Goal: Complete application form

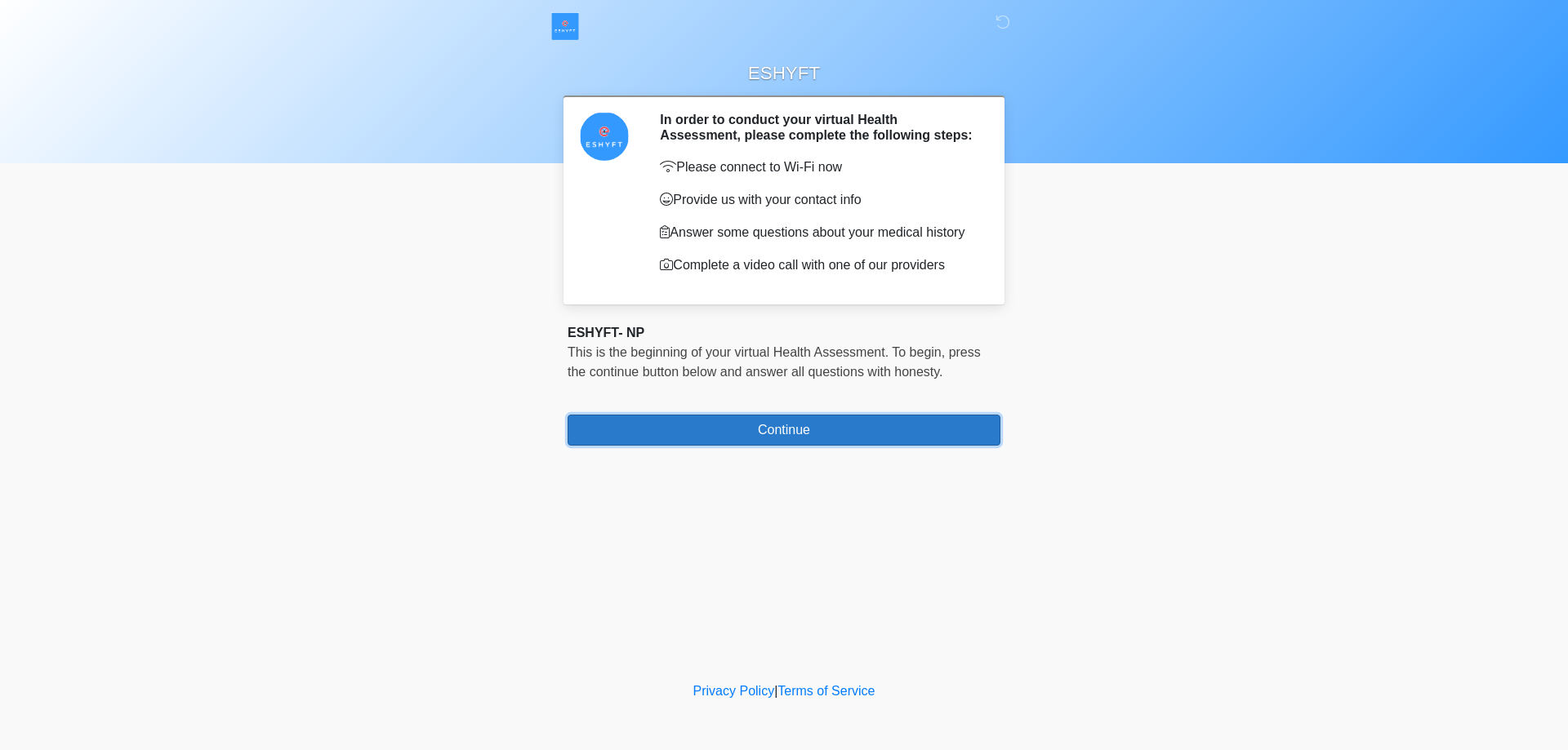
click at [671, 424] on button "Continue" at bounding box center [784, 430] width 433 height 31
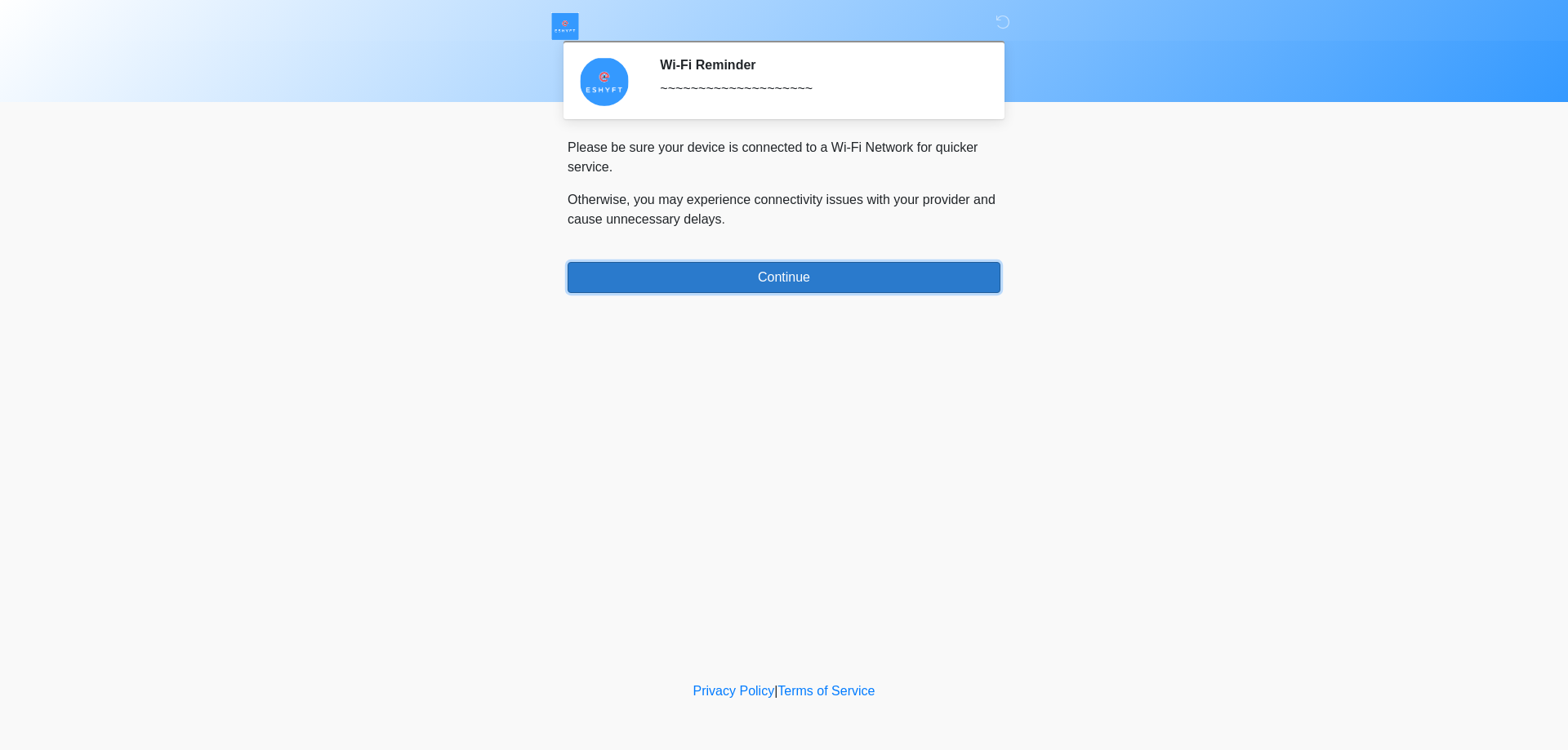
click at [816, 288] on button "Continue" at bounding box center [784, 277] width 433 height 31
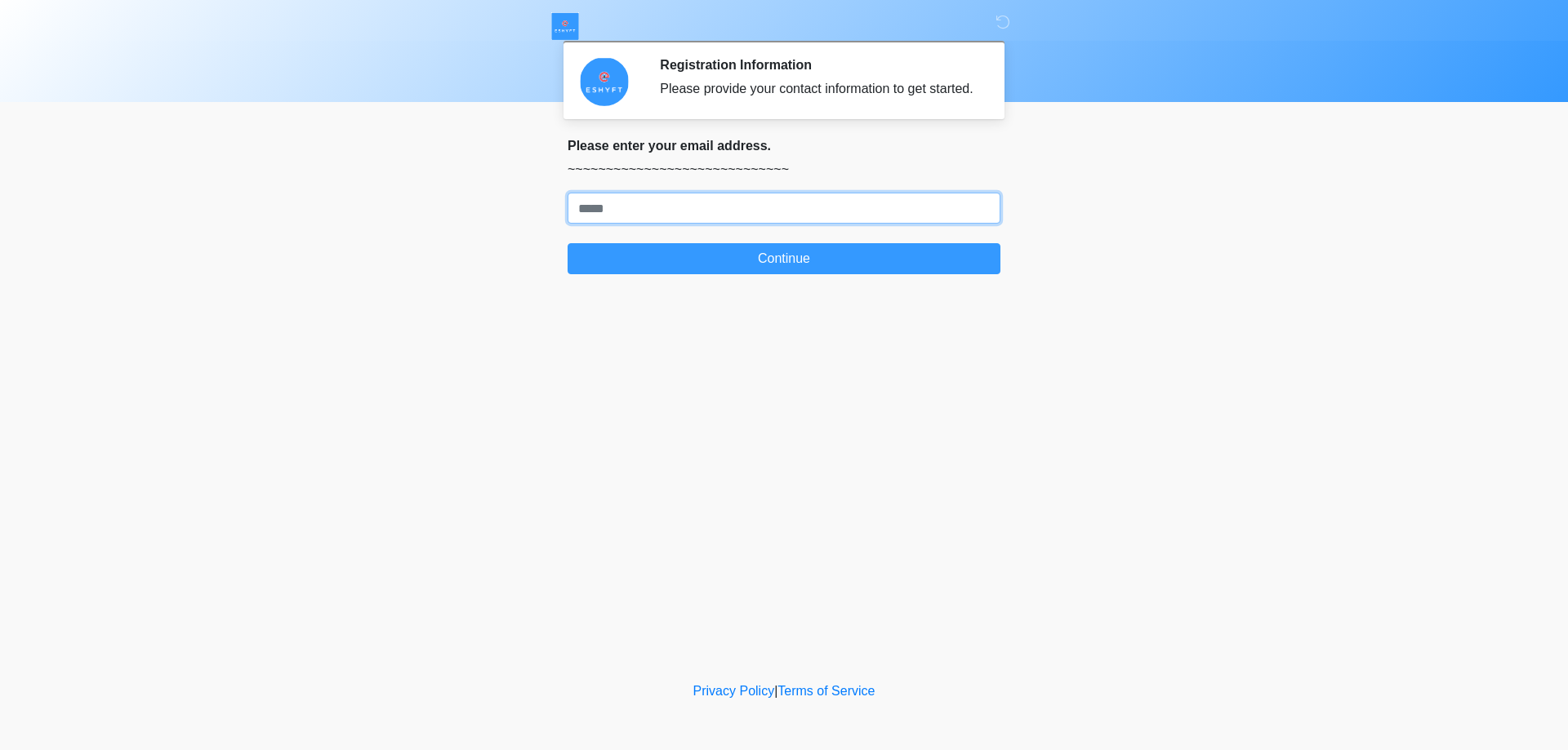
click at [651, 219] on input "Where should we email your response?" at bounding box center [784, 208] width 433 height 31
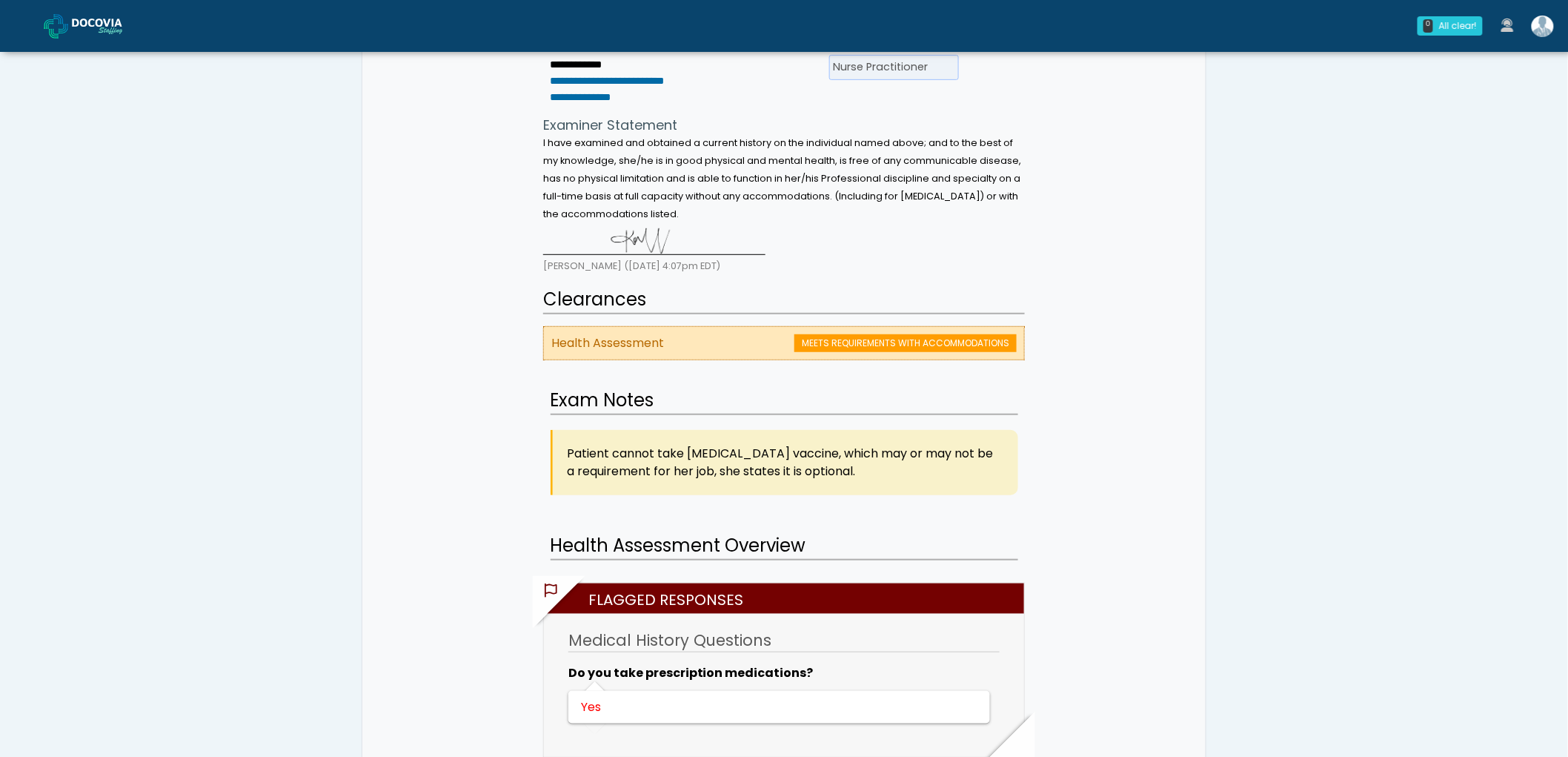
scroll to position [576, 0]
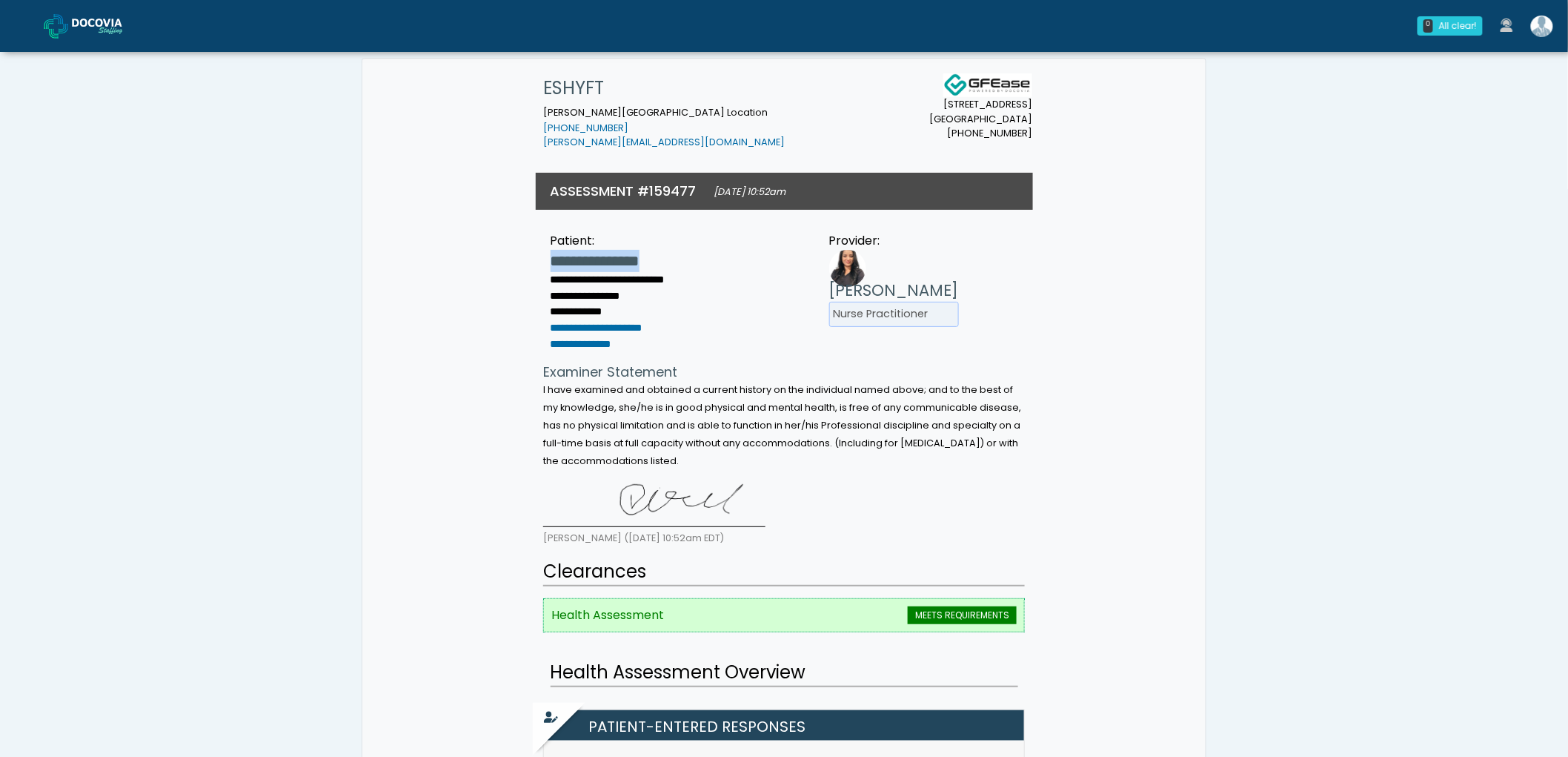
drag, startPoint x: 708, startPoint y: 257, endPoint x: 557, endPoint y: 269, distance: 151.5
click at [557, 269] on div "**********" at bounding box center [785, 287] width 498 height 139
